Goal: Task Accomplishment & Management: Use online tool/utility

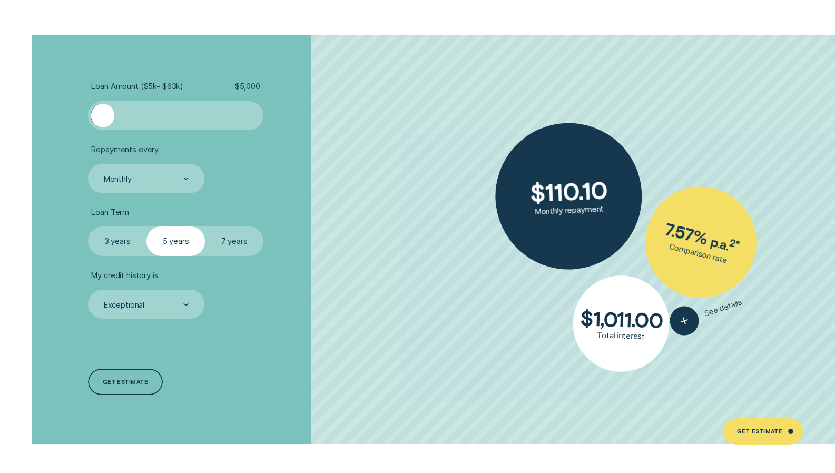
scroll to position [2117, 0]
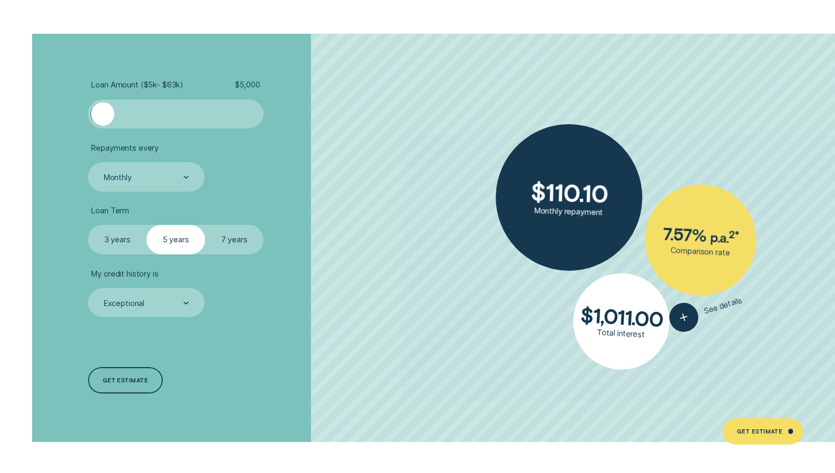
click at [123, 244] on label "3 years" at bounding box center [117, 239] width 58 height 29
click at [88, 225] on input "3 years" at bounding box center [88, 225] width 0 height 0
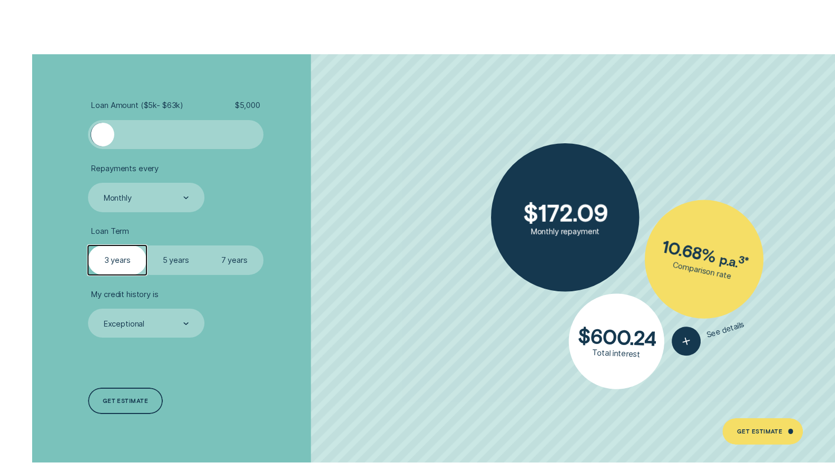
scroll to position [2096, 0]
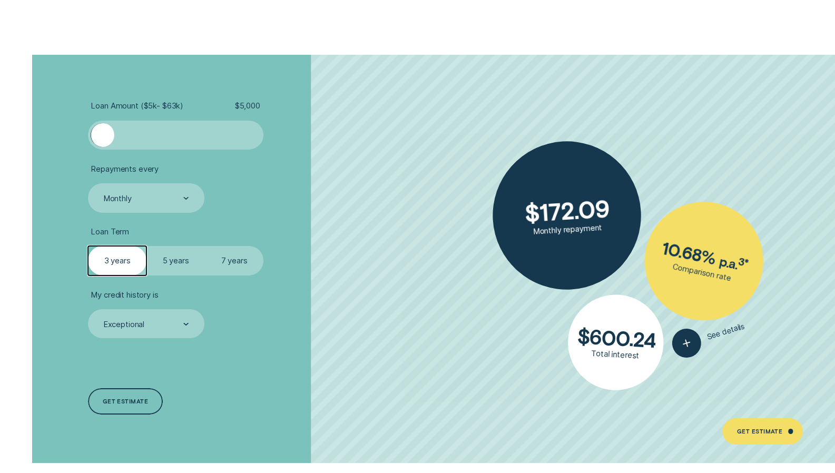
click at [179, 255] on label "5 years" at bounding box center [175, 260] width 58 height 29
click at [146, 246] on input "5 years" at bounding box center [146, 246] width 0 height 0
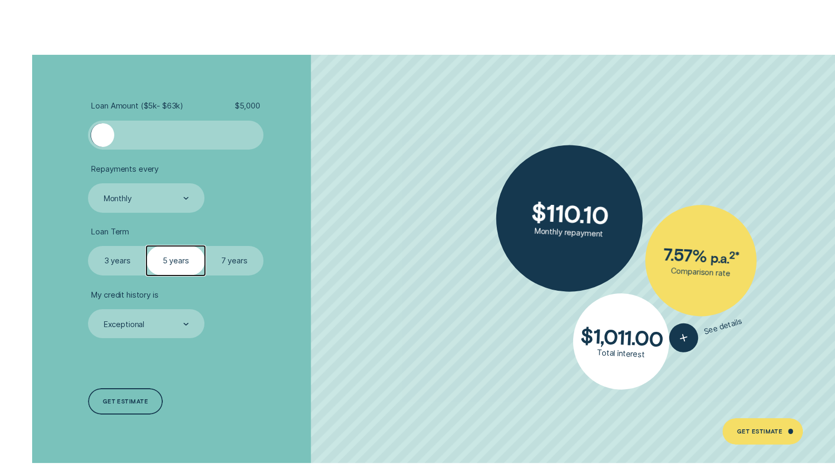
click at [236, 269] on label "7 years" at bounding box center [234, 260] width 58 height 29
click at [205, 246] on input "7 years" at bounding box center [205, 246] width 0 height 0
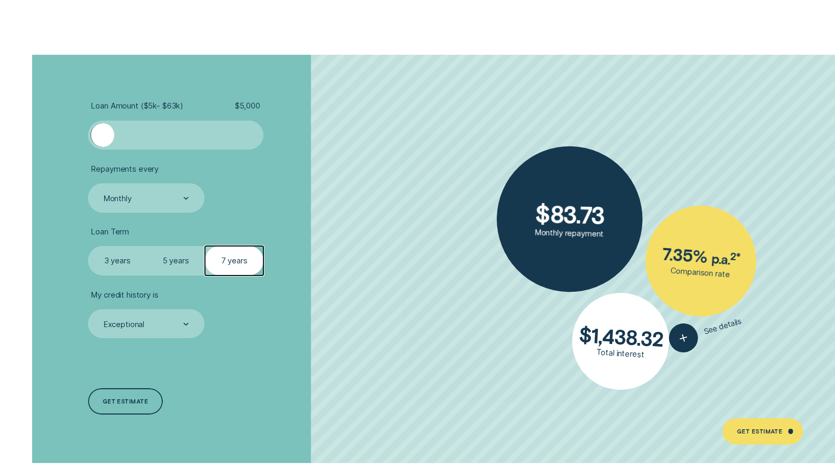
click at [184, 261] on label "5 years" at bounding box center [175, 260] width 58 height 29
click at [146, 246] on input "5 years" at bounding box center [146, 246] width 0 height 0
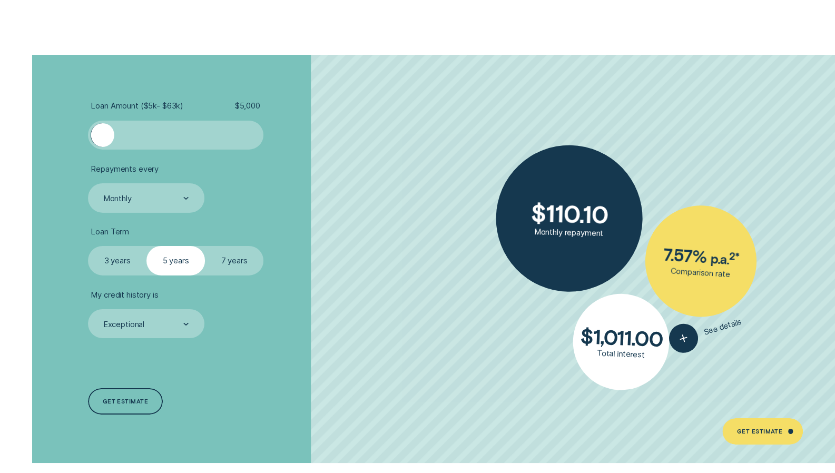
click at [232, 271] on label "7 years" at bounding box center [234, 260] width 58 height 29
click at [205, 246] on input "7 years" at bounding box center [205, 246] width 0 height 0
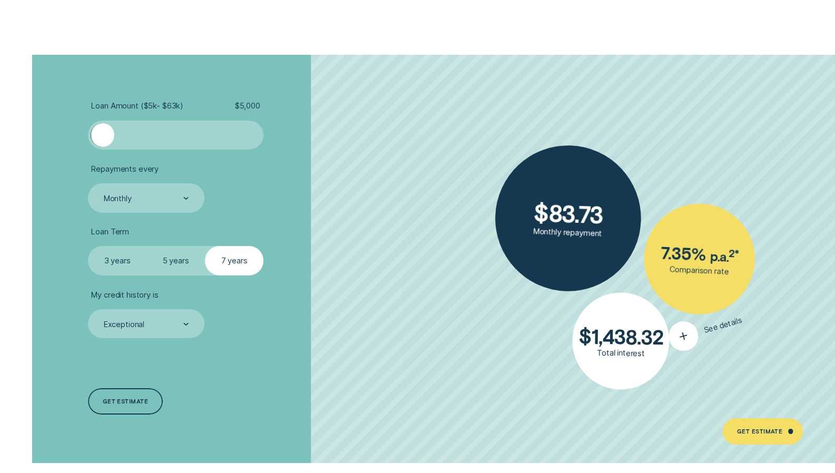
click at [692, 335] on div "button" at bounding box center [683, 336] width 36 height 36
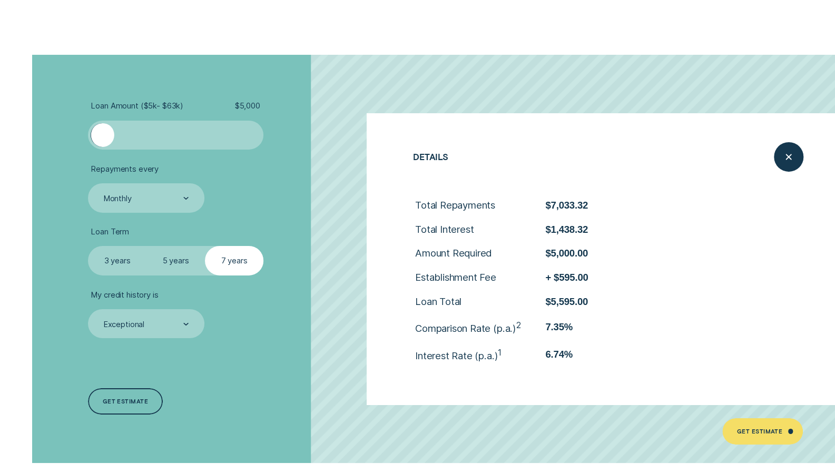
click at [182, 270] on label "5 years" at bounding box center [175, 260] width 58 height 29
click at [146, 246] on input "5 years" at bounding box center [146, 246] width 0 height 0
click at [131, 270] on label "3 years" at bounding box center [117, 260] width 58 height 29
click at [88, 246] on input "3 years" at bounding box center [88, 246] width 0 height 0
